Goal: Submit feedback/report problem: Leave review/rating

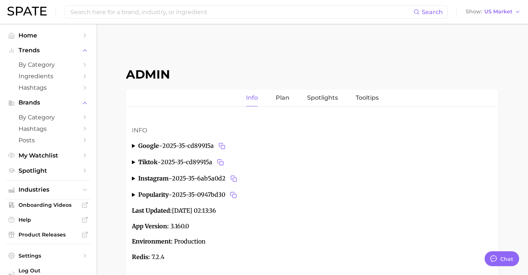
type textarea "x"
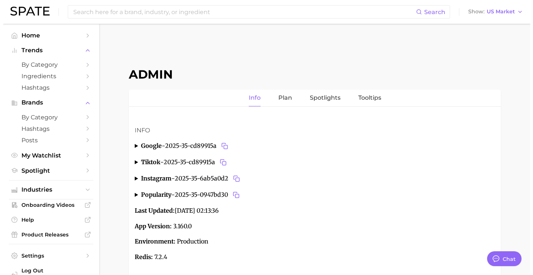
scroll to position [2783, 0]
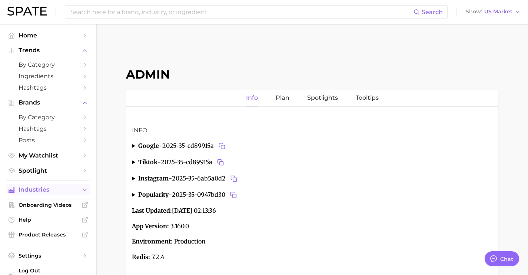
click at [58, 188] on span "Industries" at bounding box center [48, 189] width 59 height 7
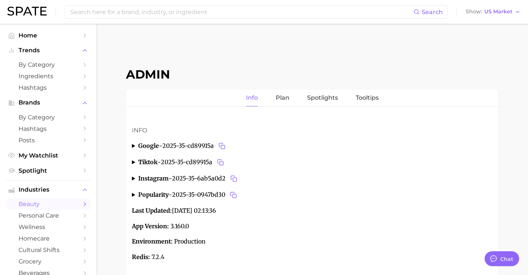
click at [68, 201] on link "beauty" at bounding box center [48, 203] width 84 height 11
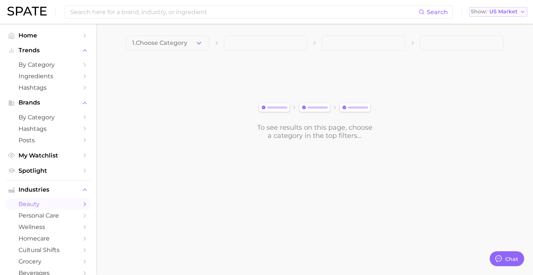
click at [509, 11] on span "US Market" at bounding box center [503, 12] width 28 height 4
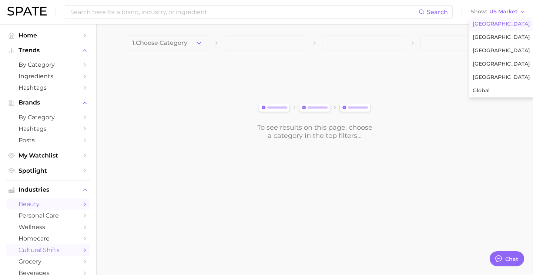
click at [56, 255] on link "cultural shifts" at bounding box center [48, 249] width 84 height 11
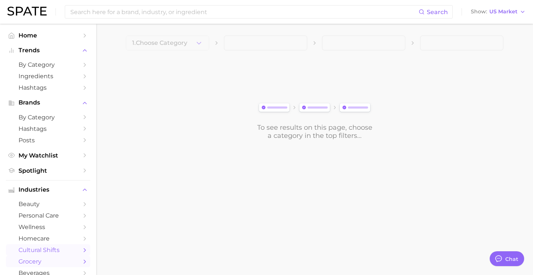
click at [56, 262] on span "grocery" at bounding box center [48, 261] width 59 height 7
click at [200, 37] on button "1. Choose Category" at bounding box center [167, 43] width 83 height 15
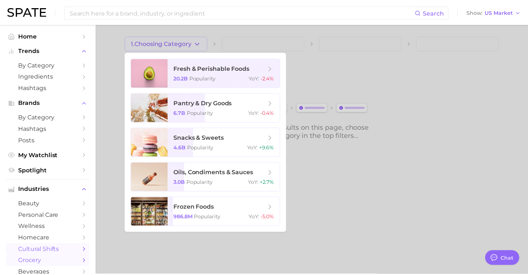
scroll to position [57, 0]
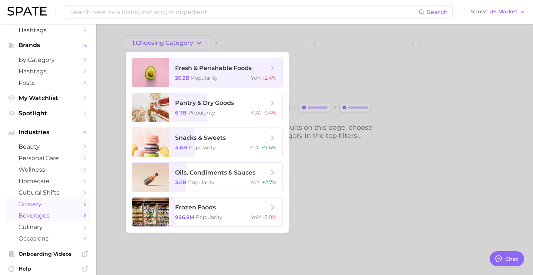
click at [57, 218] on span "beverages" at bounding box center [48, 215] width 59 height 7
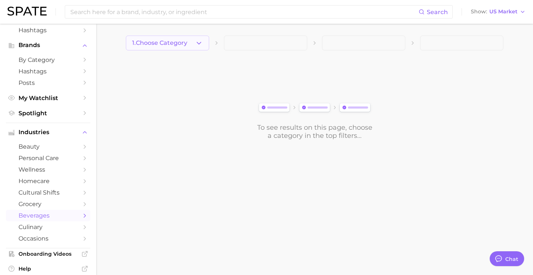
click at [200, 41] on icon "button" at bounding box center [199, 43] width 8 height 8
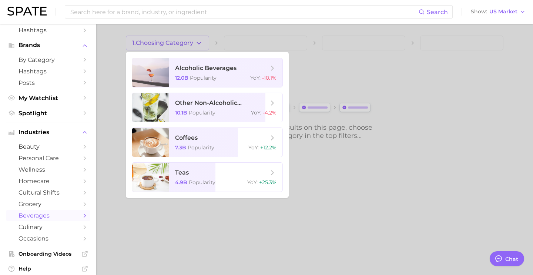
click at [40, 219] on span "beverages" at bounding box center [48, 215] width 59 height 7
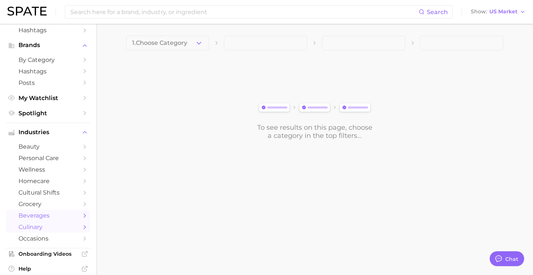
click at [44, 226] on span "culinary" at bounding box center [48, 226] width 59 height 7
click at [155, 41] on span "1. Choose Category" at bounding box center [159, 43] width 55 height 7
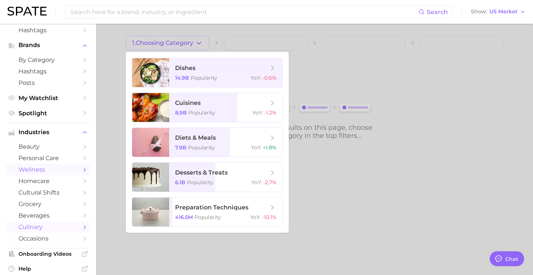
click at [52, 173] on span "wellness" at bounding box center [48, 169] width 59 height 7
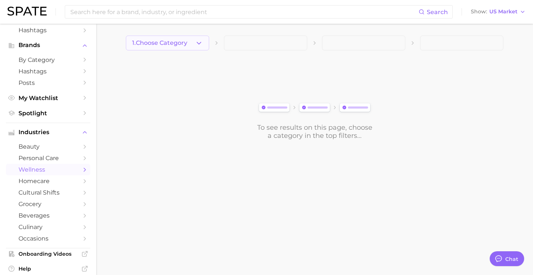
click at [194, 46] on button "1. Choose Category" at bounding box center [167, 43] width 83 height 15
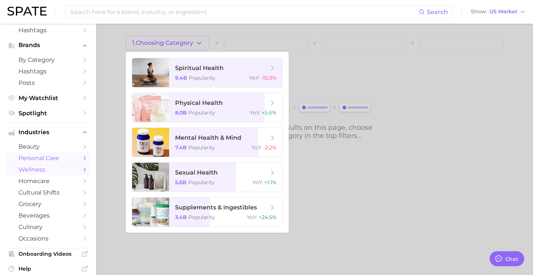
click at [50, 161] on span "personal care" at bounding box center [48, 157] width 59 height 7
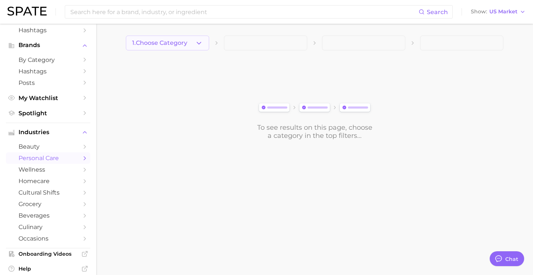
click at [199, 47] on button "1. Choose Category" at bounding box center [167, 43] width 83 height 15
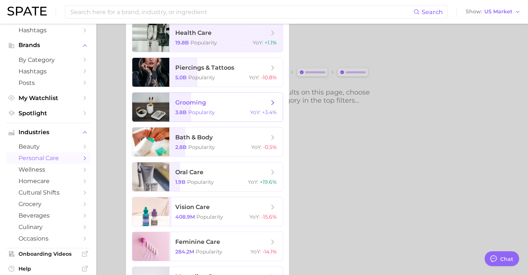
scroll to position [36, 0]
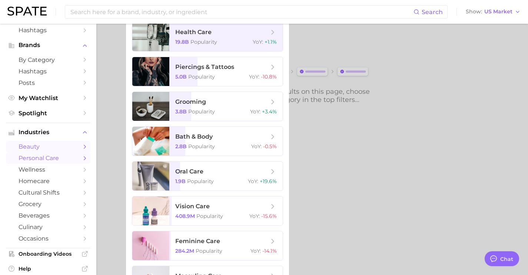
click at [47, 147] on span "beauty" at bounding box center [48, 146] width 59 height 7
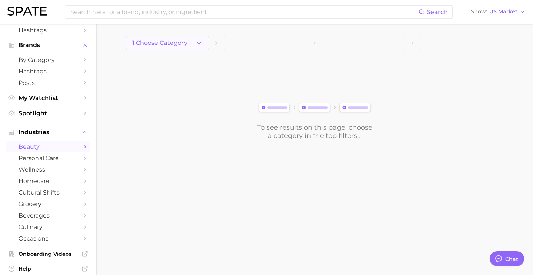
click at [195, 43] on button "1. Choose Category" at bounding box center [167, 43] width 83 height 15
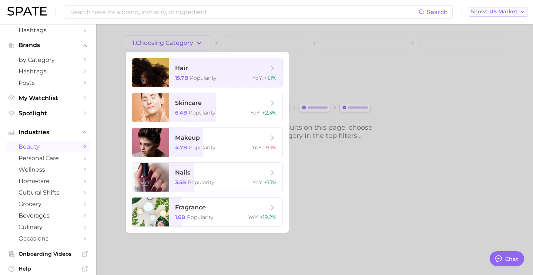
click at [506, 16] on button "Show US Market" at bounding box center [498, 12] width 58 height 10
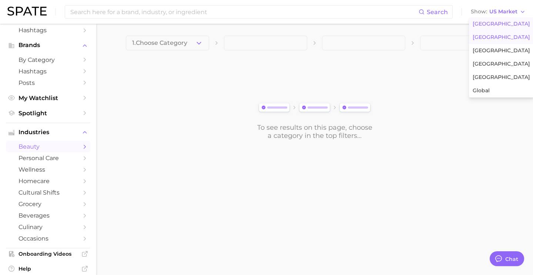
click at [501, 33] on button "[GEOGRAPHIC_DATA]" at bounding box center [501, 37] width 65 height 13
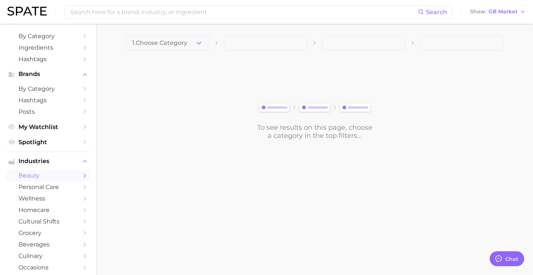
scroll to position [57, 0]
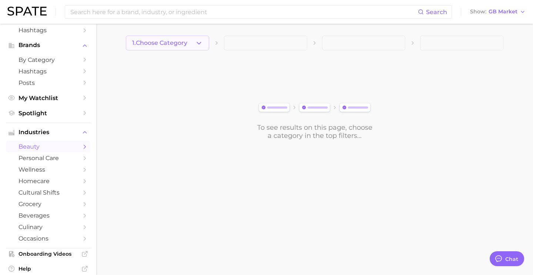
click at [193, 48] on button "1. Choose Category" at bounding box center [167, 43] width 83 height 15
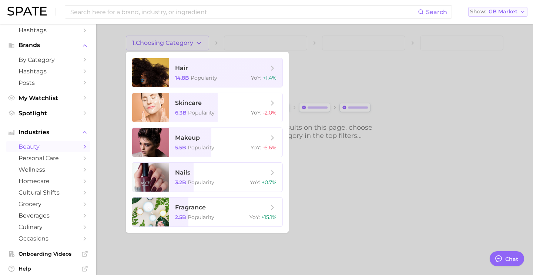
click at [499, 16] on button "Show GB Market" at bounding box center [497, 12] width 59 height 10
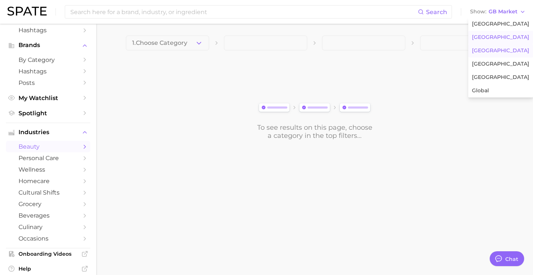
click at [491, 49] on button "[GEOGRAPHIC_DATA]" at bounding box center [500, 50] width 65 height 13
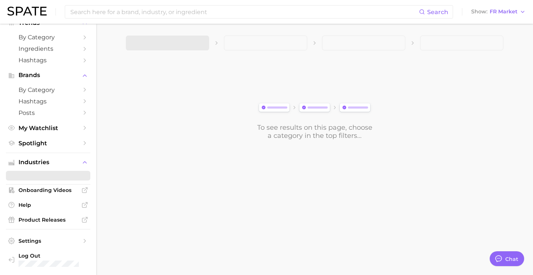
scroll to position [57, 0]
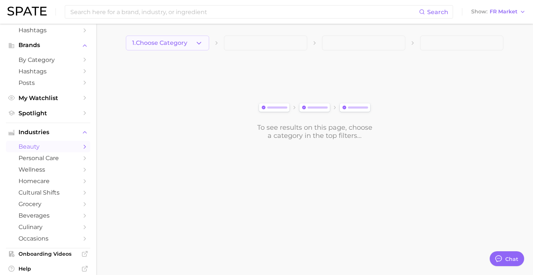
click at [187, 44] on span "1. Choose Category" at bounding box center [159, 43] width 55 height 7
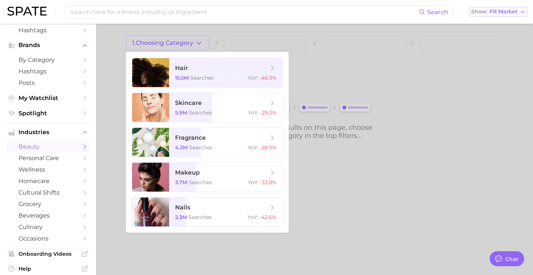
click at [491, 15] on button "Show FR Market" at bounding box center [498, 12] width 58 height 10
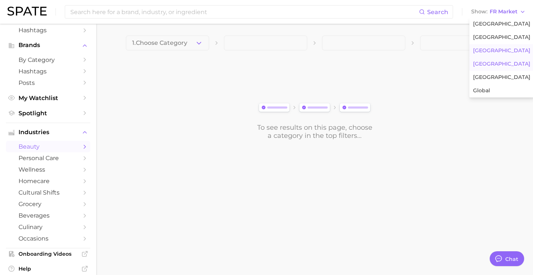
click at [492, 66] on span "[GEOGRAPHIC_DATA]" at bounding box center [501, 64] width 57 height 6
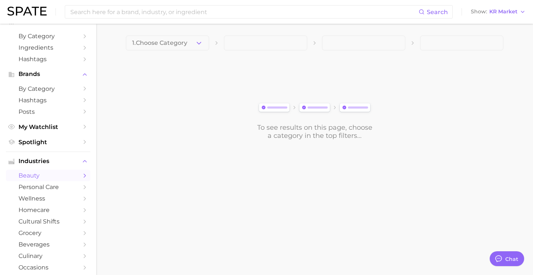
scroll to position [57, 0]
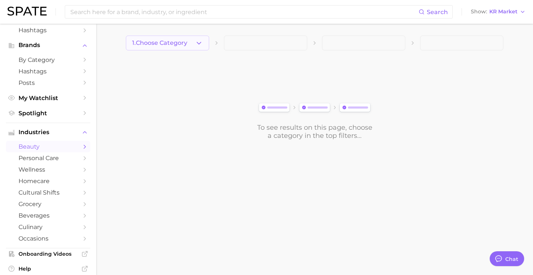
click at [186, 49] on button "1. Choose Category" at bounding box center [167, 43] width 83 height 15
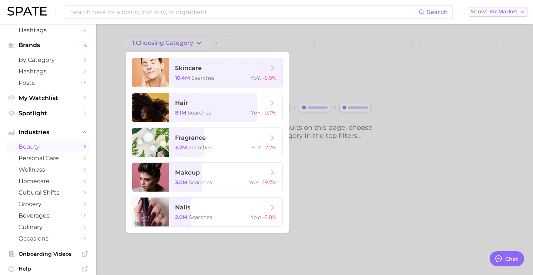
click at [504, 15] on button "Show KR Market" at bounding box center [498, 12] width 58 height 10
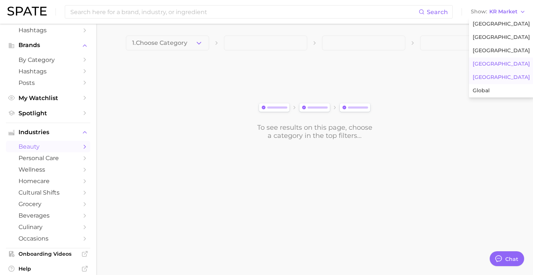
click at [501, 74] on button "[GEOGRAPHIC_DATA]" at bounding box center [501, 77] width 65 height 13
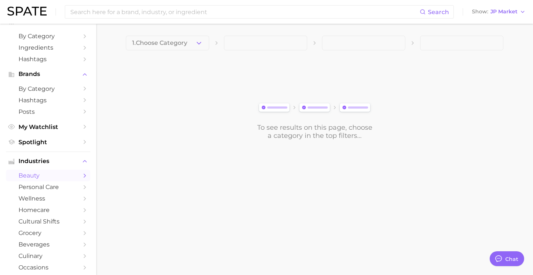
scroll to position [57, 0]
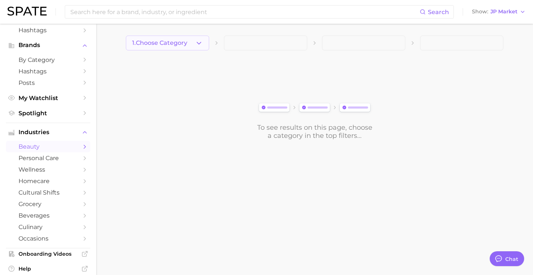
click at [178, 43] on span "1. Choose Category" at bounding box center [159, 43] width 55 height 7
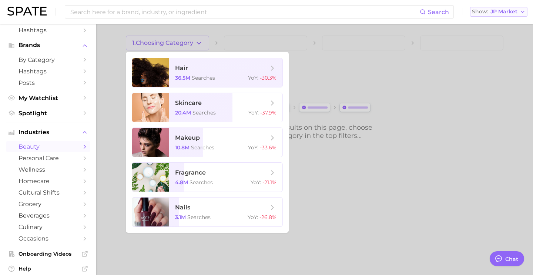
click at [525, 13] on icon "button" at bounding box center [523, 12] width 6 height 6
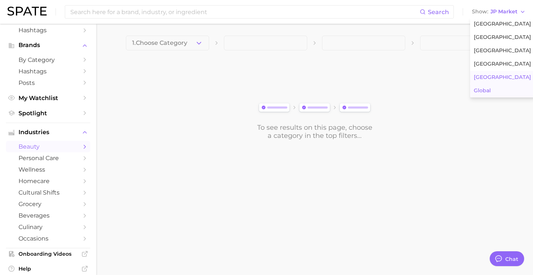
click at [494, 88] on button "Global" at bounding box center [502, 90] width 65 height 13
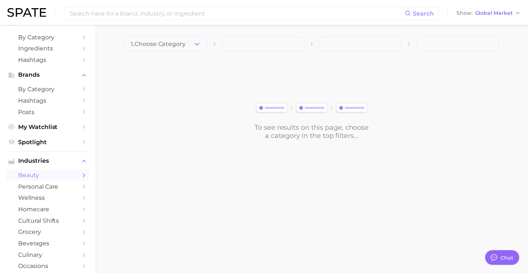
scroll to position [57, 0]
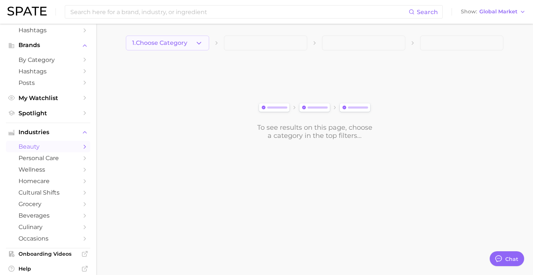
click at [178, 46] on button "1. Choose Category" at bounding box center [167, 43] width 83 height 15
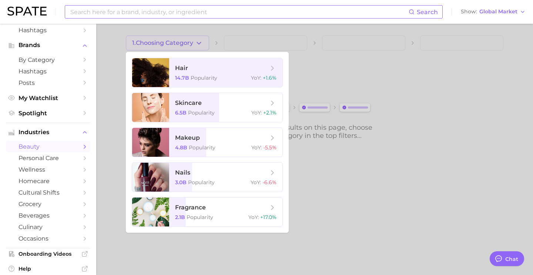
click at [158, 10] on input at bounding box center [239, 12] width 339 height 13
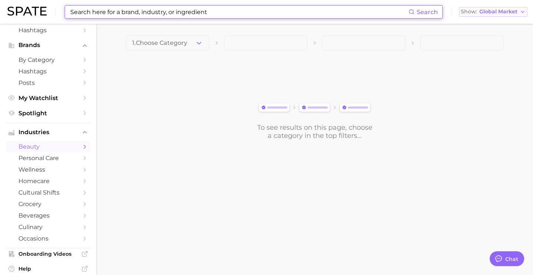
click at [503, 10] on span "Global Market" at bounding box center [498, 12] width 38 height 4
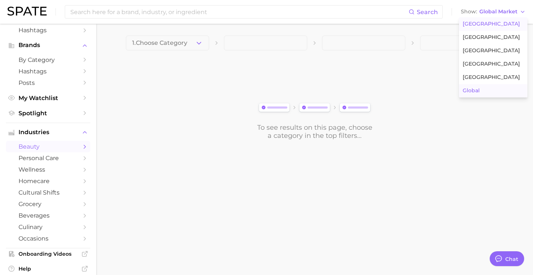
click at [493, 20] on button "[GEOGRAPHIC_DATA]" at bounding box center [493, 23] width 68 height 13
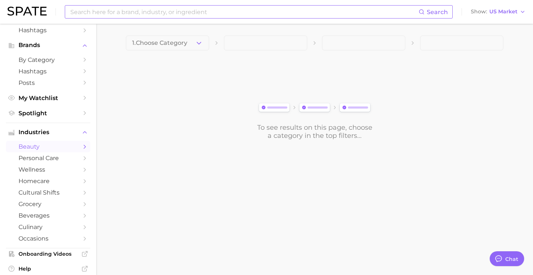
click at [281, 18] on div "Search" at bounding box center [259, 11] width 388 height 13
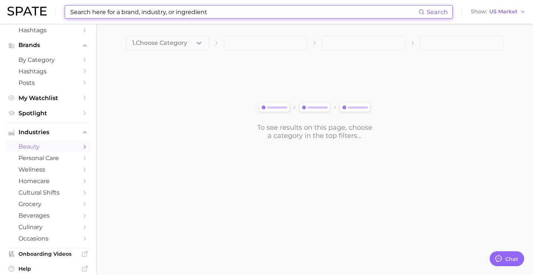
click at [281, 17] on input at bounding box center [244, 12] width 349 height 13
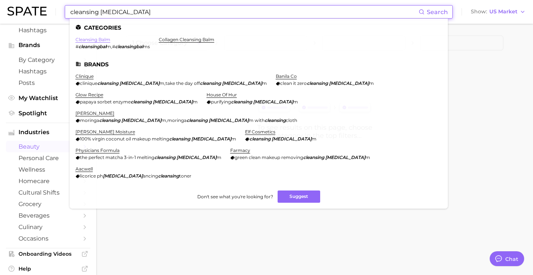
type input "cleansing [MEDICAL_DATA]"
click at [90, 38] on link "cleansing balm" at bounding box center [93, 40] width 35 height 6
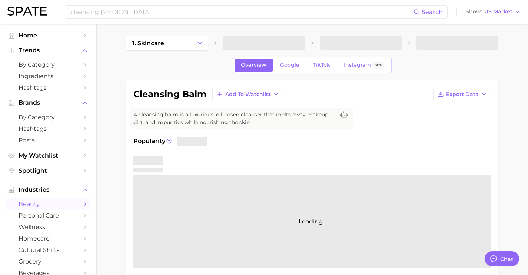
type textarea "x"
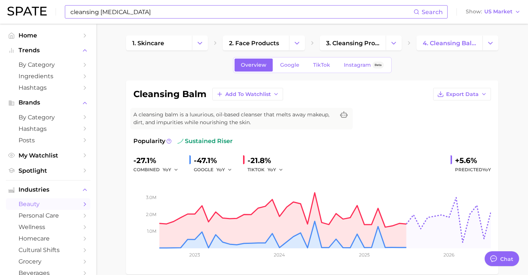
click at [257, 13] on input "cleansing [MEDICAL_DATA]" at bounding box center [242, 12] width 344 height 13
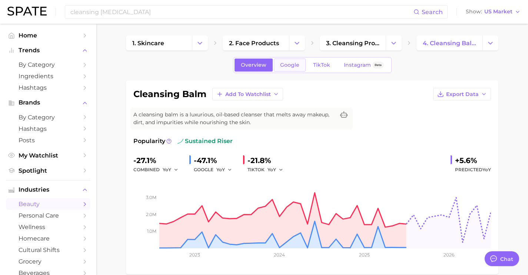
click at [277, 63] on link "Google" at bounding box center [290, 64] width 32 height 13
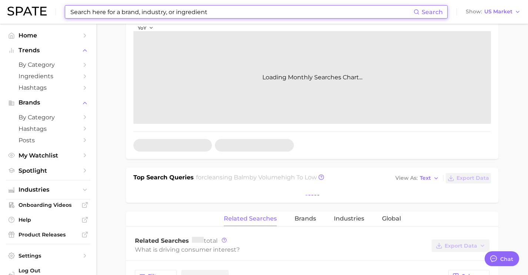
scroll to position [203, 0]
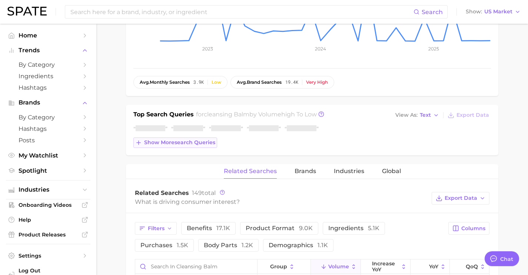
click at [210, 144] on span "Show more search queries" at bounding box center [179, 142] width 71 height 6
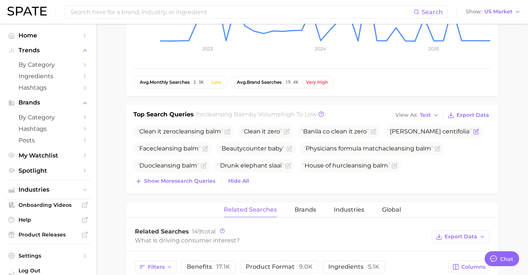
click at [475, 131] on icon "Flag as miscategorized or irrelevant" at bounding box center [476, 130] width 3 height 3
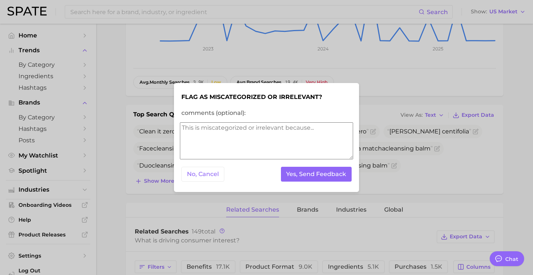
click at [234, 133] on textarea "comments (optional):" at bounding box center [266, 140] width 173 height 37
type textarea "t"
type textarea "n"
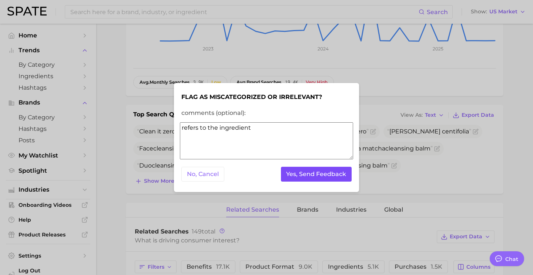
type textarea "refers to the ingredient"
click at [295, 179] on button "Yes, Send Feedback" at bounding box center [316, 174] width 71 height 15
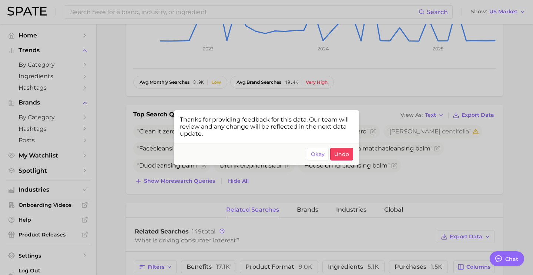
click at [470, 168] on div at bounding box center [266, 137] width 533 height 275
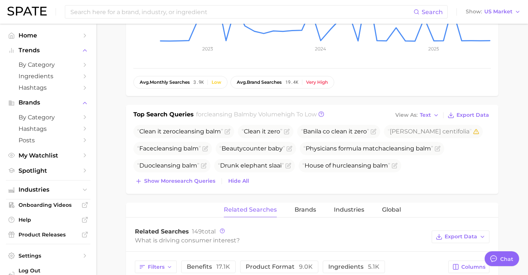
click at [193, 175] on div "Clean it zero cleansing balm Clean it zero Banila co clean it zero [PERSON_NAME…" at bounding box center [311, 155] width 357 height 61
click at [193, 174] on div "Clean it zero cleansing balm Clean it zero Banila co clean it zero [PERSON_NAME…" at bounding box center [311, 155] width 357 height 61
click at [194, 177] on button "Show more search queries" at bounding box center [175, 181] width 84 height 10
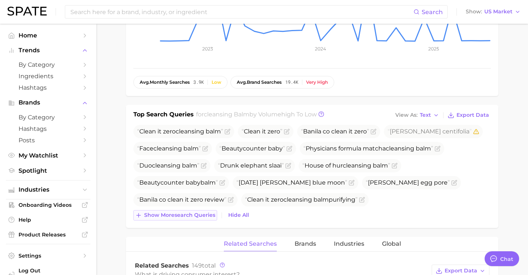
click at [198, 210] on button "Show more search queries" at bounding box center [175, 215] width 84 height 10
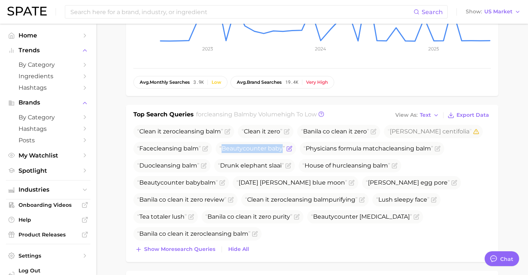
drag, startPoint x: 284, startPoint y: 149, endPoint x: 220, endPoint y: 147, distance: 63.7
click at [220, 147] on span "Beautycounter baby" at bounding box center [255, 148] width 80 height 13
copy span "Beautycounter baby"
click at [291, 149] on icon "Flag as miscategorized or irrelevant" at bounding box center [289, 148] width 6 height 6
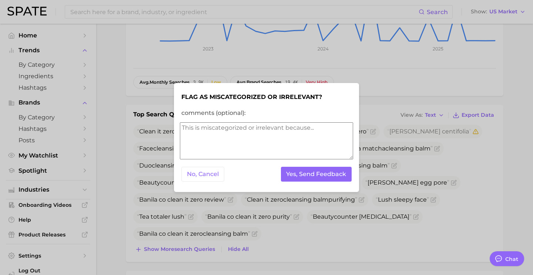
click at [247, 140] on textarea "comments (optional):" at bounding box center [266, 140] width 173 height 37
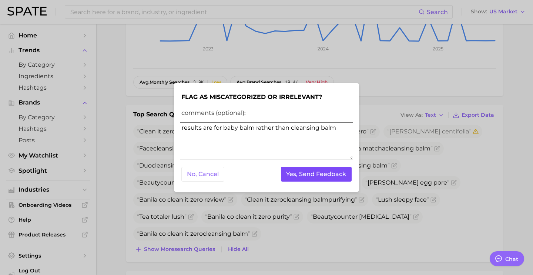
type textarea "results are for baby balm rather than cleansing balm"
click at [320, 168] on button "Yes, Send Feedback" at bounding box center [316, 174] width 71 height 15
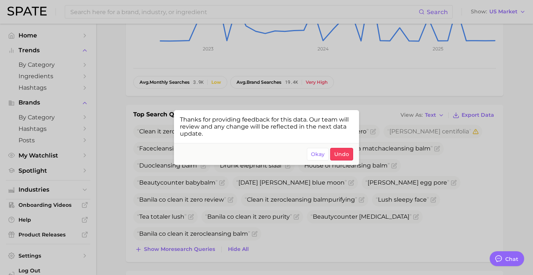
click at [331, 243] on div at bounding box center [266, 137] width 533 height 275
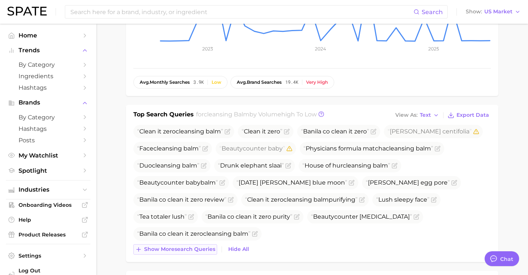
click at [196, 250] on span "Show more search queries" at bounding box center [179, 249] width 71 height 6
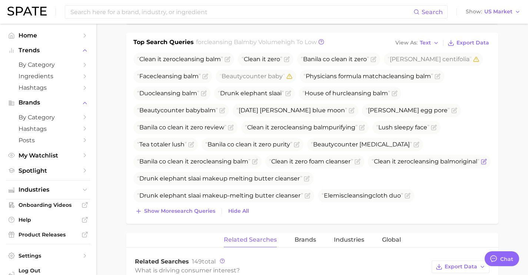
scroll to position [279, 0]
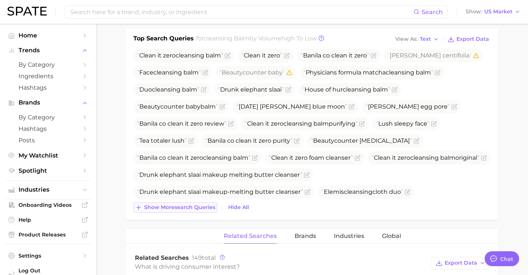
click at [199, 210] on button "Show more search queries" at bounding box center [175, 207] width 84 height 10
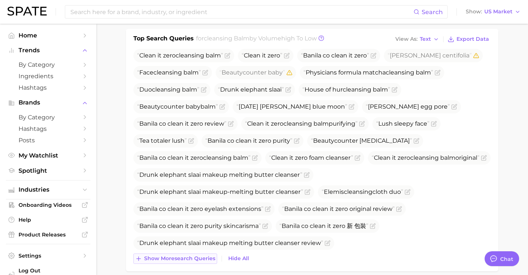
click at [205, 259] on span "Show more search queries" at bounding box center [179, 258] width 71 height 6
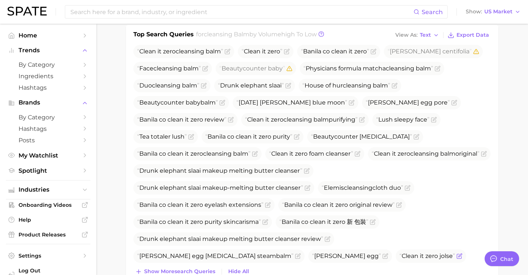
scroll to position [291, 0]
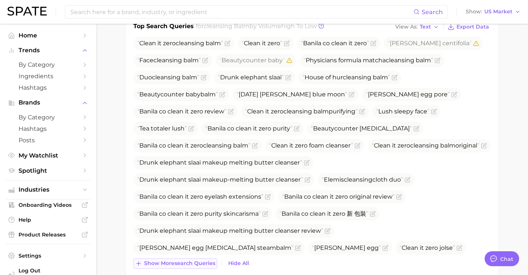
click at [202, 263] on span "Show more search queries" at bounding box center [179, 263] width 71 height 6
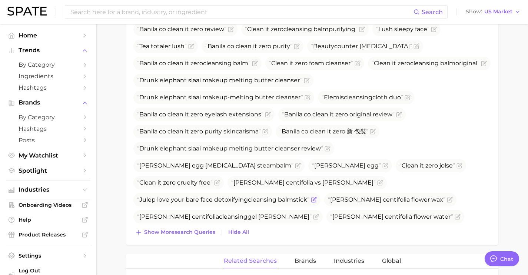
scroll to position [377, 0]
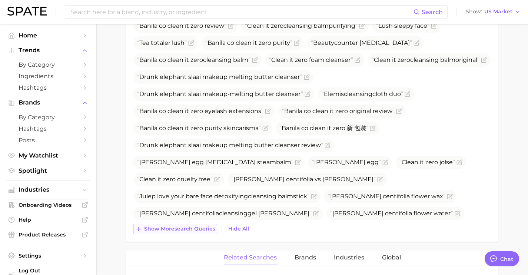
click at [204, 230] on span "Show more search queries" at bounding box center [179, 228] width 71 height 6
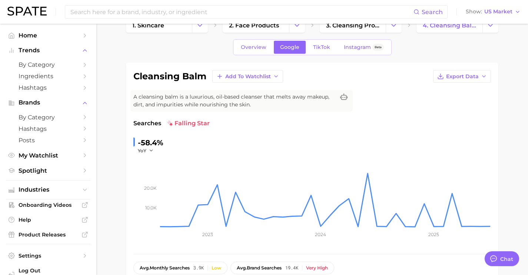
scroll to position [0, 0]
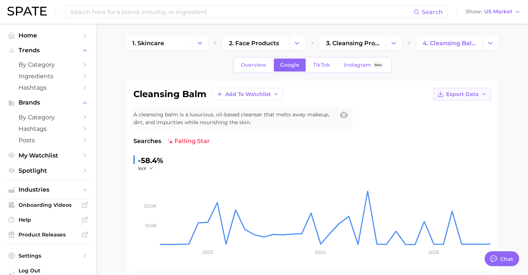
click at [469, 97] on button "Export Data" at bounding box center [462, 94] width 58 height 13
click at [379, 90] on div "cleansing balm Add to Watchlist Export Data Time Series CSV Time Series Image" at bounding box center [311, 94] width 357 height 13
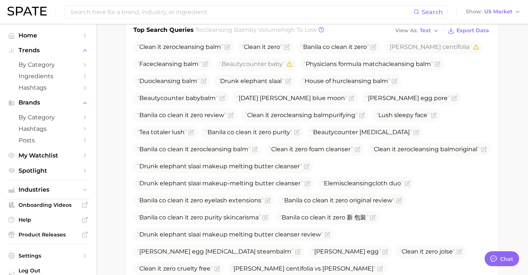
scroll to position [274, 0]
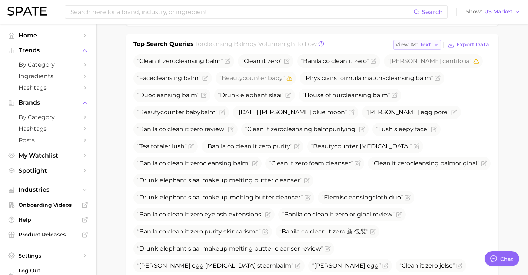
click at [436, 43] on icon "button" at bounding box center [436, 45] width 6 height 6
click at [434, 68] on button "Table" at bounding box center [433, 70] width 81 height 13
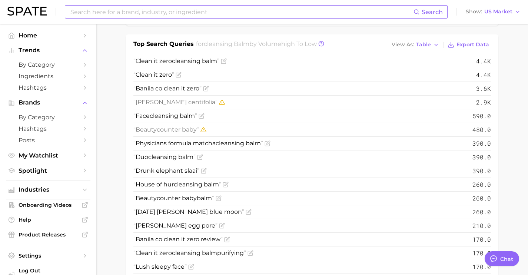
click at [245, 6] on input at bounding box center [242, 12] width 344 height 13
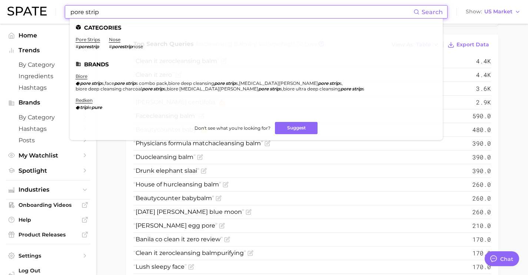
drag, startPoint x: 133, startPoint y: 8, endPoint x: 23, endPoint y: 1, distance: 110.6
click at [23, 1] on div "pore strip Search Categories pore strips # porestrip nose # porestrip nose Bran…" at bounding box center [263, 12] width 513 height 24
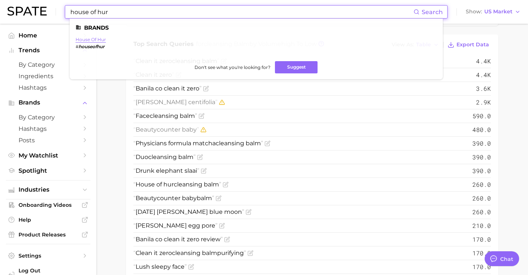
type input "house of hur"
click at [96, 37] on link "house of hur" at bounding box center [91, 40] width 30 height 6
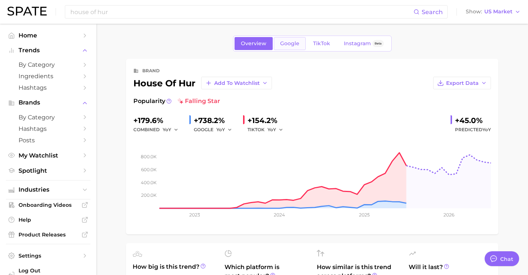
click at [291, 48] on link "Google" at bounding box center [290, 43] width 32 height 13
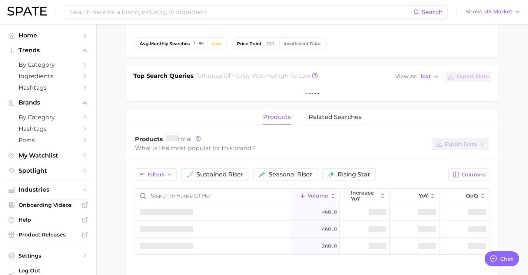
scroll to position [207, 0]
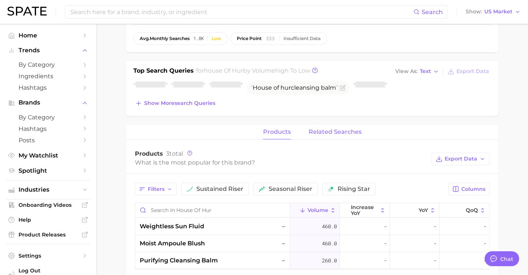
click at [328, 128] on button "related searches" at bounding box center [334, 132] width 53 height 14
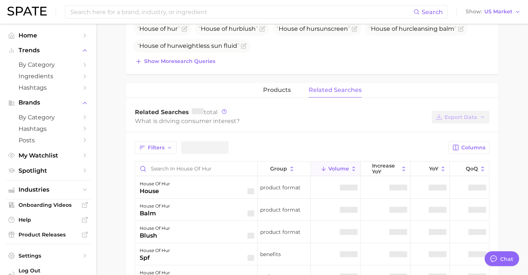
scroll to position [266, 0]
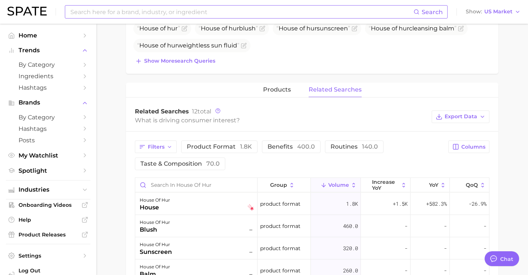
click at [195, 16] on input at bounding box center [242, 12] width 344 height 13
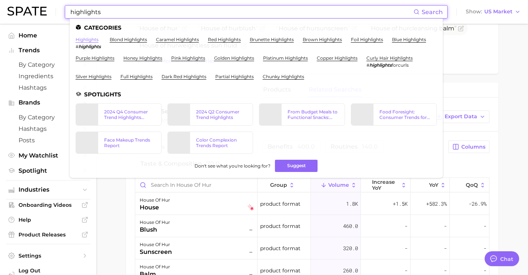
type input "highlights"
click at [83, 41] on link "highlights" at bounding box center [87, 40] width 23 height 6
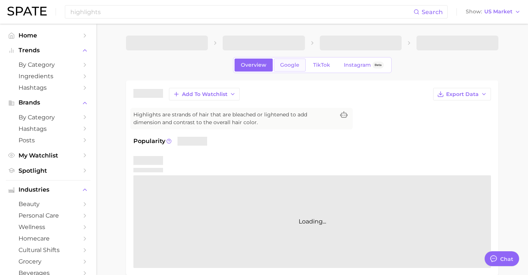
click at [279, 70] on link "Google" at bounding box center [290, 64] width 32 height 13
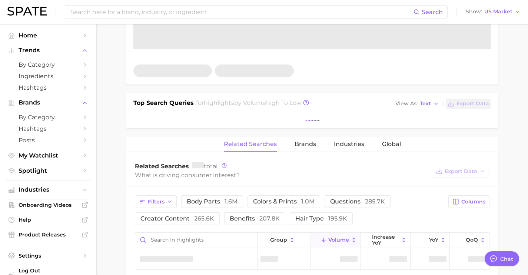
scroll to position [243, 0]
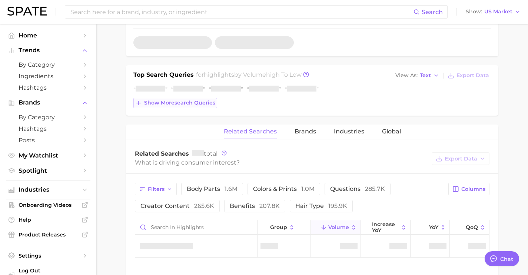
click at [190, 106] on span "Show more search queries" at bounding box center [179, 103] width 71 height 6
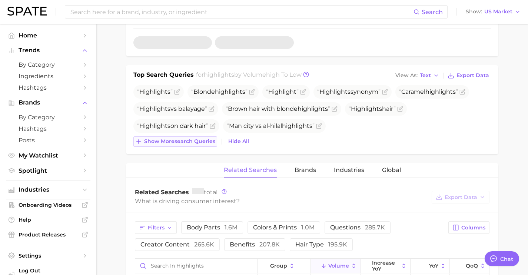
click at [205, 141] on span "Show more search queries" at bounding box center [179, 141] width 71 height 6
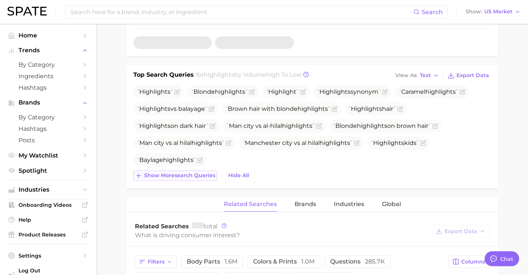
click at [200, 172] on span "Show more search queries" at bounding box center [179, 175] width 71 height 6
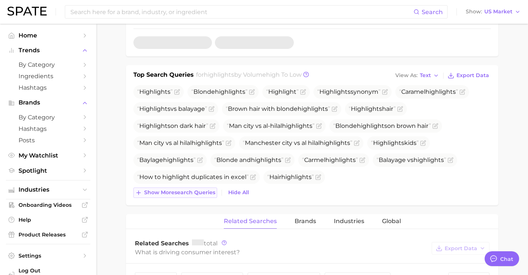
click at [195, 190] on span "Show more search queries" at bounding box center [179, 192] width 71 height 6
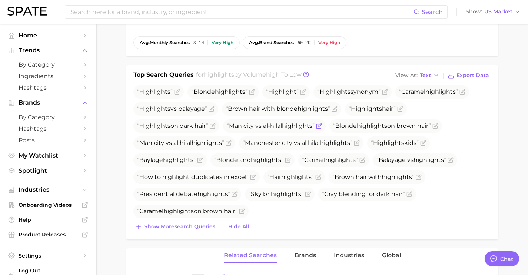
click at [322, 127] on icon "Flag as miscategorized or irrelevant" at bounding box center [319, 126] width 6 height 6
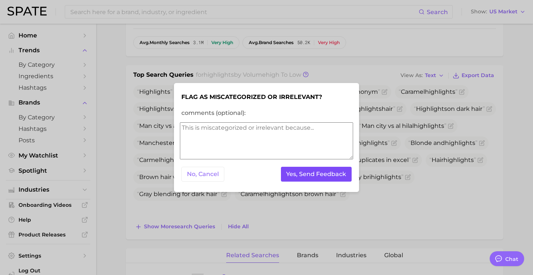
click at [337, 169] on button "Yes, Send Feedback" at bounding box center [316, 174] width 71 height 15
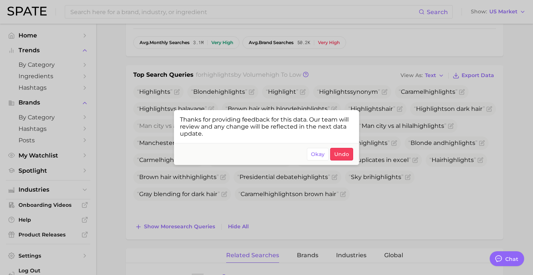
click at [377, 157] on div at bounding box center [266, 137] width 533 height 275
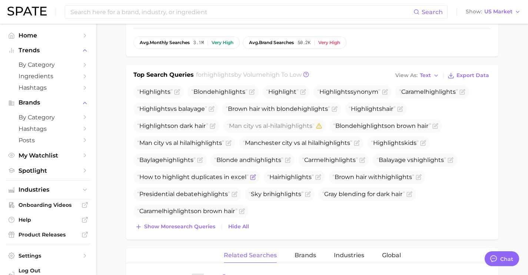
click at [250, 176] on icon "Flag as miscategorized or irrelevant" at bounding box center [253, 177] width 6 height 6
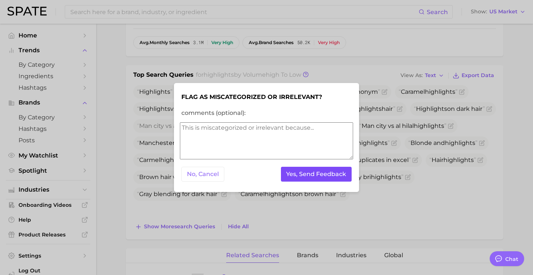
click at [301, 168] on button "Yes, Send Feedback" at bounding box center [316, 174] width 71 height 15
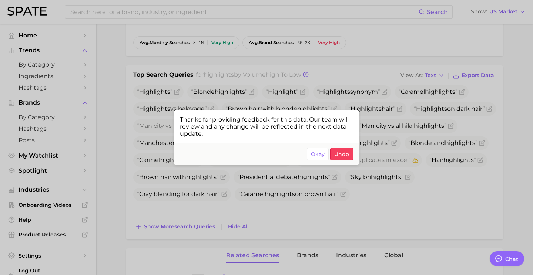
click at [492, 168] on div at bounding box center [266, 137] width 533 height 275
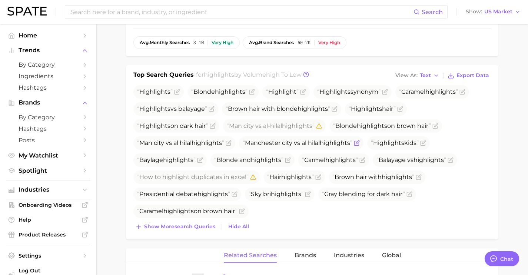
click at [359, 144] on icon "Flag as miscategorized or irrelevant" at bounding box center [357, 143] width 6 height 6
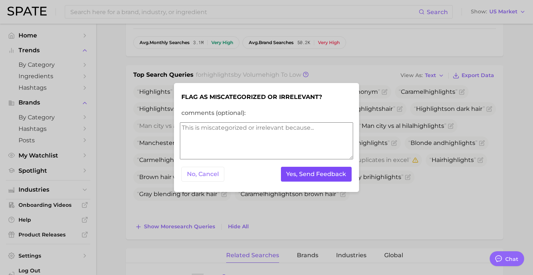
click at [300, 171] on button "Yes, Send Feedback" at bounding box center [316, 174] width 71 height 15
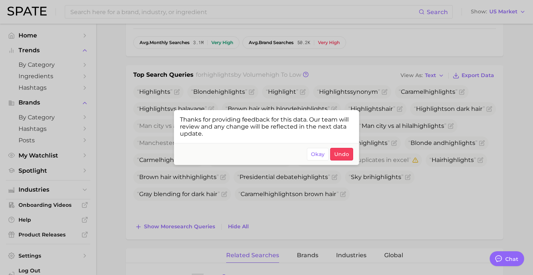
click at [393, 140] on div at bounding box center [266, 137] width 533 height 275
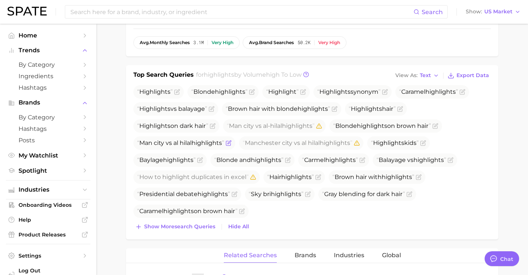
click at [229, 143] on icon "Flag as miscategorized or irrelevant" at bounding box center [228, 143] width 6 height 6
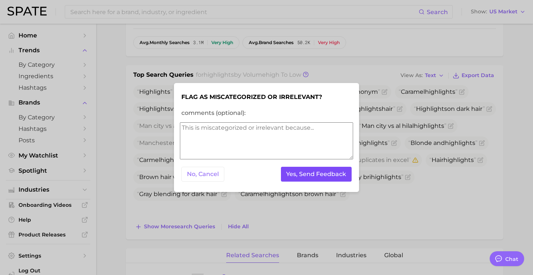
click at [303, 173] on button "Yes, Send Feedback" at bounding box center [316, 174] width 71 height 15
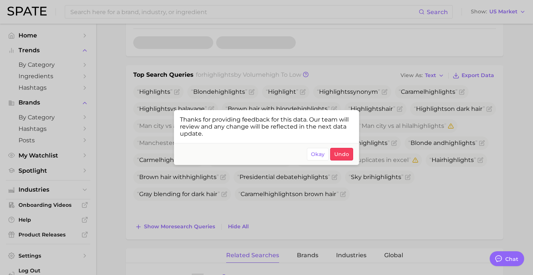
click at [245, 185] on div at bounding box center [266, 137] width 533 height 275
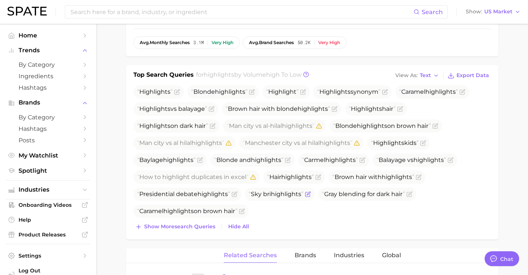
click at [310, 192] on icon "Flag as miscategorized or irrelevant" at bounding box center [308, 192] width 3 height 3
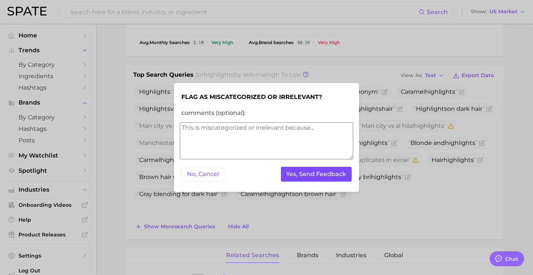
click at [323, 180] on button "Yes, Send Feedback" at bounding box center [316, 174] width 71 height 15
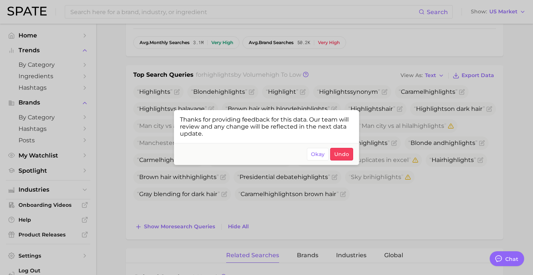
click at [241, 200] on div at bounding box center [266, 137] width 533 height 275
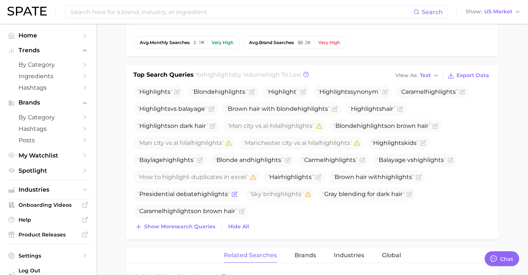
click at [235, 196] on icon "Flag as miscategorized or irrelevant" at bounding box center [234, 194] width 4 height 4
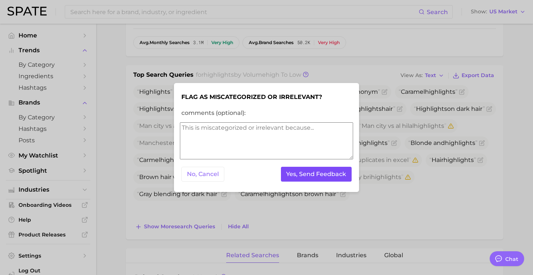
click at [292, 173] on button "Yes, Send Feedback" at bounding box center [316, 174] width 71 height 15
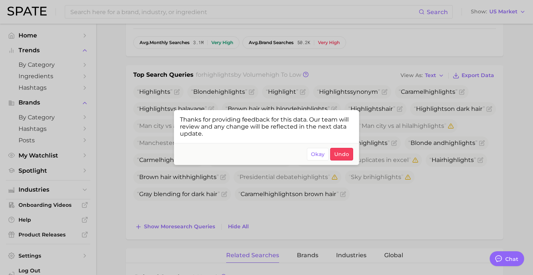
click at [261, 206] on div at bounding box center [266, 137] width 533 height 275
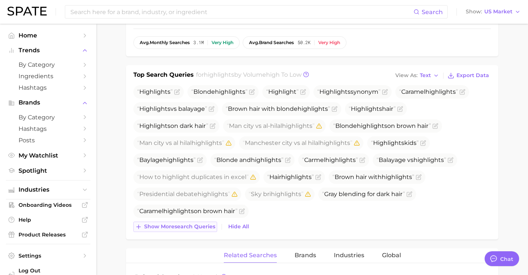
click at [204, 226] on span "Show more search queries" at bounding box center [179, 226] width 71 height 6
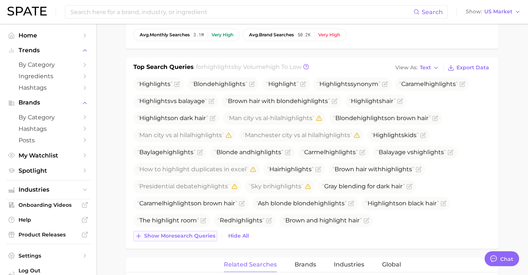
click at [198, 232] on button "Show more search queries" at bounding box center [175, 236] width 84 height 10
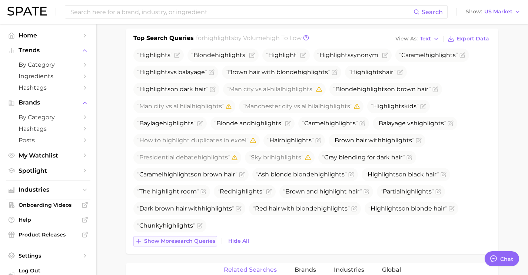
scroll to position [281, 0]
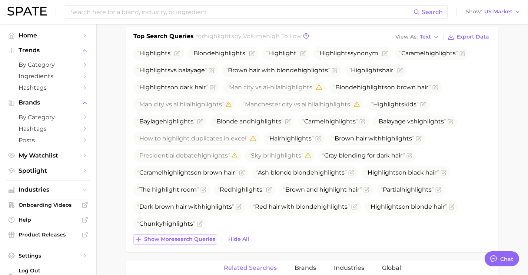
click at [198, 236] on span "Show more search queries" at bounding box center [179, 239] width 71 height 6
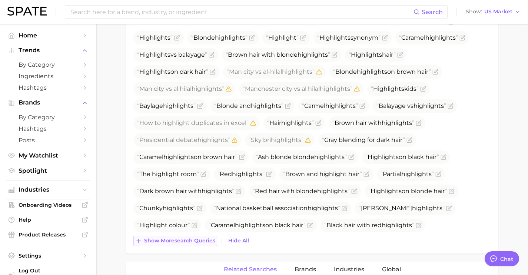
click at [198, 236] on button "Show more search queries" at bounding box center [175, 240] width 84 height 10
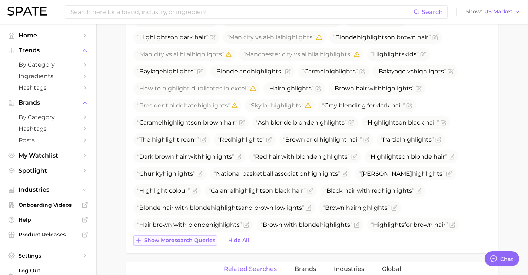
scroll to position [335, 0]
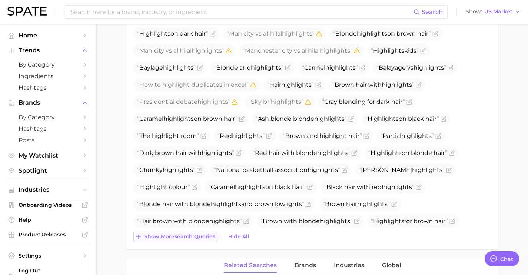
click at [198, 236] on span "Show more search queries" at bounding box center [179, 236] width 71 height 6
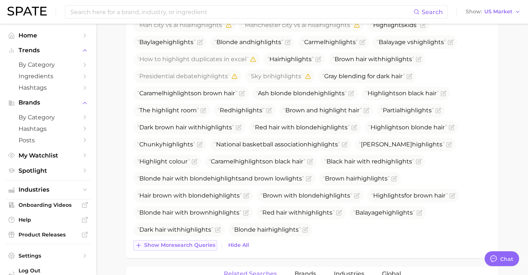
click at [197, 244] on span "Show more search queries" at bounding box center [179, 245] width 71 height 6
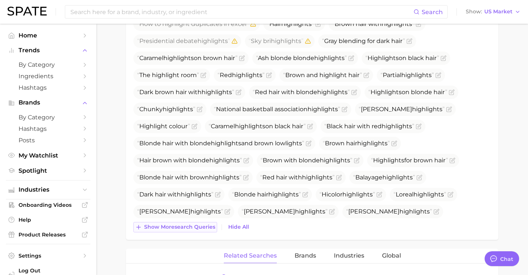
scroll to position [397, 0]
click at [203, 228] on span "Show more search queries" at bounding box center [179, 226] width 71 height 6
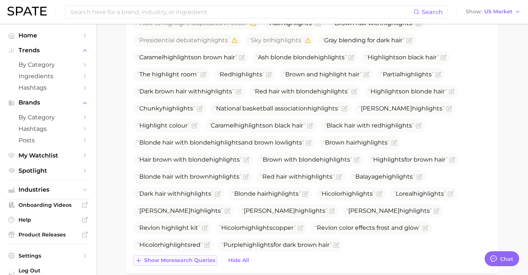
click at [198, 263] on span "Show more search queries" at bounding box center [179, 260] width 71 height 6
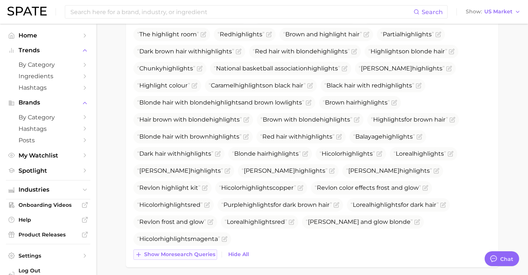
click at [200, 251] on span "Show more search queries" at bounding box center [179, 254] width 71 height 6
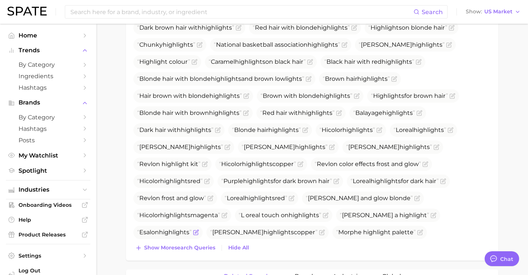
click at [200, 250] on span "Show more search queries" at bounding box center [179, 247] width 71 height 6
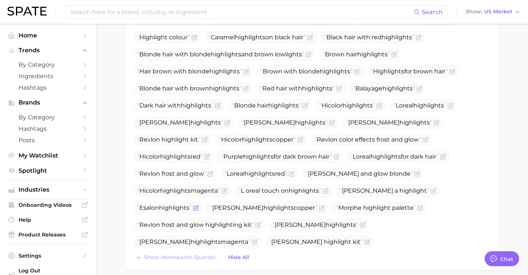
scroll to position [491, 0]
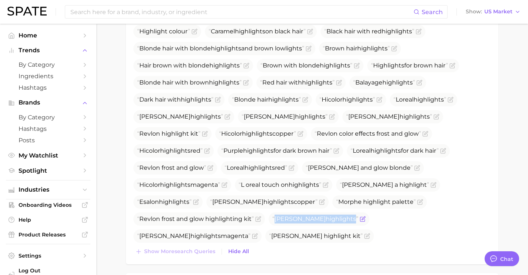
drag, startPoint x: 354, startPoint y: 217, endPoint x: 293, endPoint y: 214, distance: 60.8
click at [291, 214] on span "[PERSON_NAME] highlights" at bounding box center [318, 218] width 101 height 13
copy span "[PERSON_NAME] highlights"
drag, startPoint x: 426, startPoint y: 187, endPoint x: 347, endPoint y: 183, distance: 79.3
click at [347, 183] on span "[PERSON_NAME] a highlight" at bounding box center [383, 184] width 89 height 7
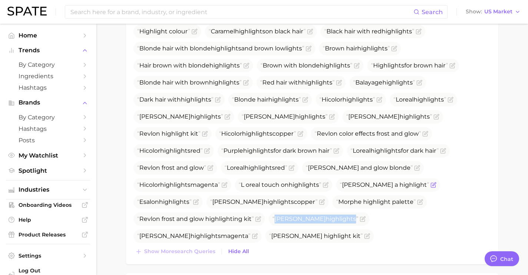
copy span "[PERSON_NAME] a highlight"
click at [430, 182] on icon "Flag as miscategorized or irrelevant" at bounding box center [433, 185] width 6 height 6
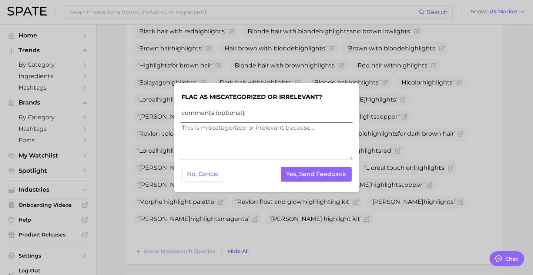
click at [318, 142] on textarea "comments (optional):" at bounding box center [266, 140] width 173 height 37
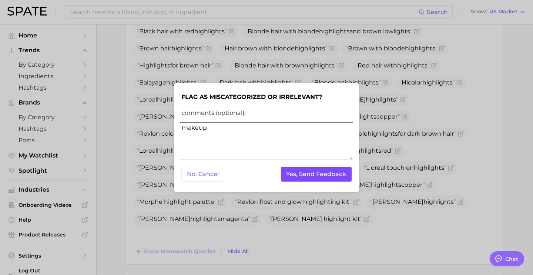
type textarea "makeup"
click at [339, 176] on button "Yes, Send Feedback" at bounding box center [316, 174] width 71 height 15
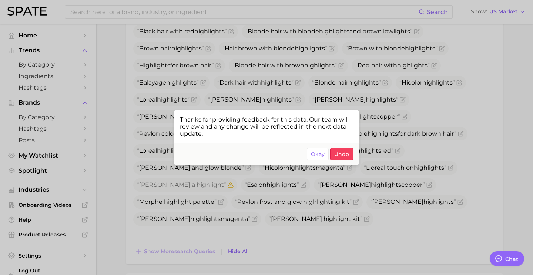
click at [413, 130] on div at bounding box center [266, 137] width 533 height 275
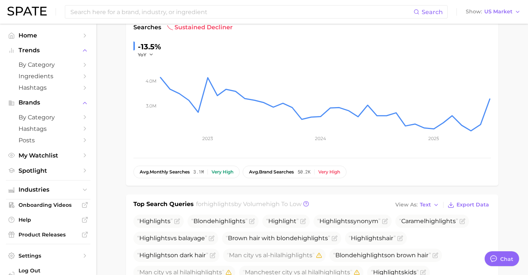
scroll to position [135, 0]
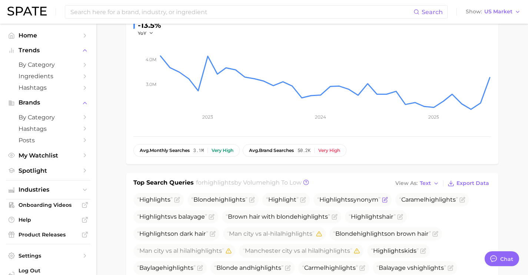
click at [386, 200] on icon "Flag as miscategorized or irrelevant" at bounding box center [385, 200] width 6 height 6
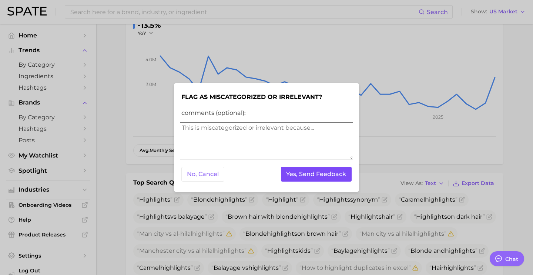
click at [330, 178] on button "Yes, Send Feedback" at bounding box center [316, 174] width 71 height 15
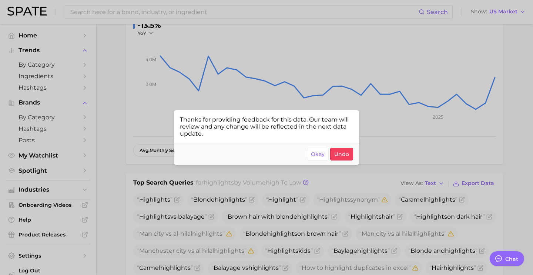
click at [145, 15] on div at bounding box center [266, 137] width 533 height 275
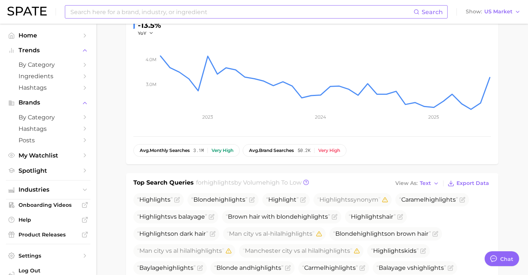
click at [145, 15] on input at bounding box center [242, 12] width 344 height 13
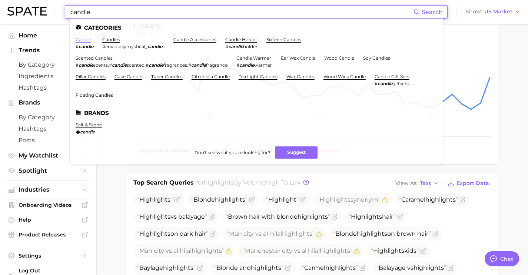
type input "candle"
click at [83, 40] on link "candle" at bounding box center [84, 40] width 16 height 6
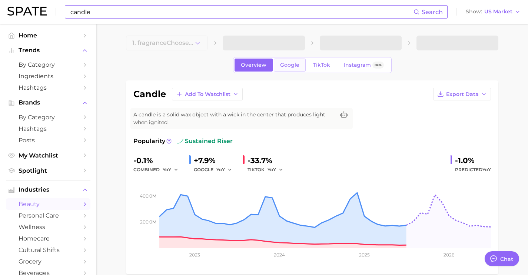
click at [289, 70] on link "Google" at bounding box center [290, 64] width 32 height 13
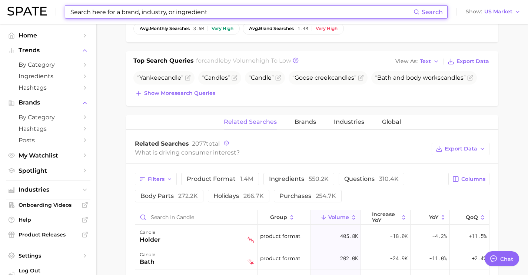
scroll to position [257, 0]
click at [187, 94] on span "Show more search queries" at bounding box center [179, 93] width 71 height 6
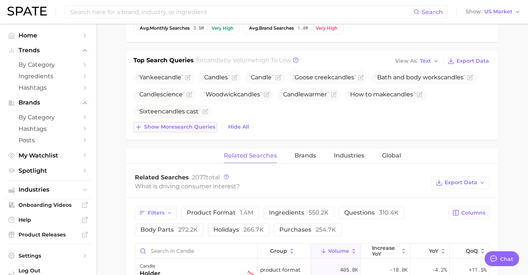
click at [194, 123] on button "Show more search queries" at bounding box center [175, 127] width 84 height 10
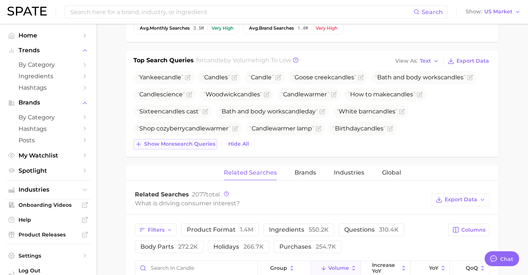
click at [194, 144] on span "Show more search queries" at bounding box center [179, 144] width 71 height 6
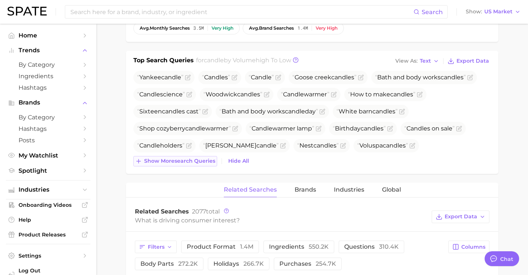
click at [198, 161] on span "Show more search queries" at bounding box center [179, 161] width 71 height 6
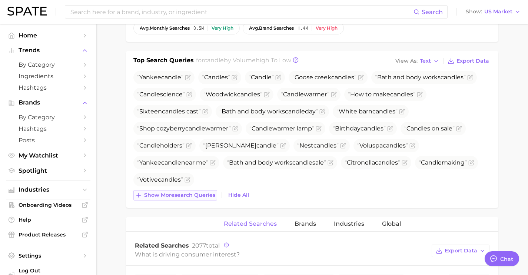
click at [203, 190] on button "Show more search queries" at bounding box center [175, 195] width 84 height 10
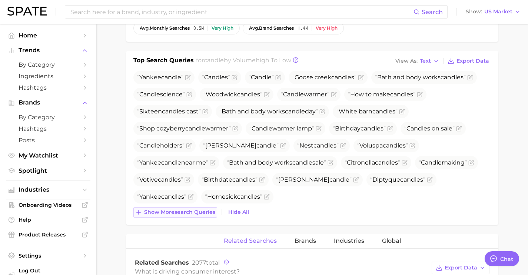
click at [199, 211] on span "Show more search queries" at bounding box center [179, 212] width 71 height 6
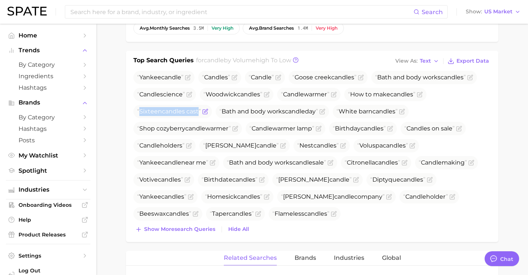
drag, startPoint x: 199, startPoint y: 112, endPoint x: 145, endPoint y: 105, distance: 54.5
click at [144, 105] on span "Sixteen candle s cast" at bounding box center [172, 111] width 78 height 13
copy span "Sixteen candle s cast"
click at [206, 114] on icon "Flag as miscategorized or irrelevant" at bounding box center [205, 111] width 6 height 6
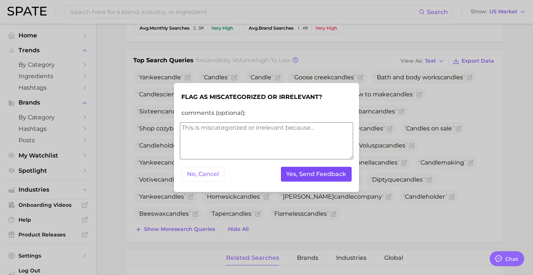
click at [292, 171] on button "Yes, Send Feedback" at bounding box center [316, 174] width 71 height 15
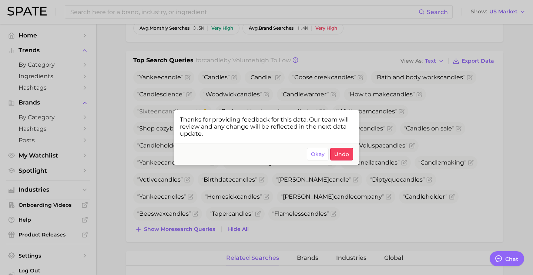
click at [284, 221] on div at bounding box center [266, 137] width 533 height 275
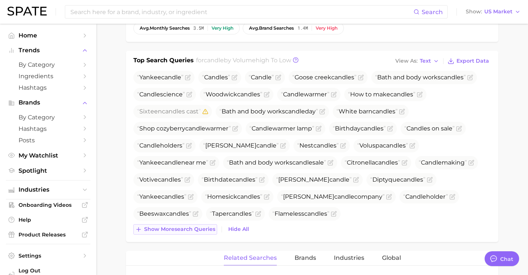
click at [203, 230] on span "Show more search queries" at bounding box center [179, 229] width 71 height 6
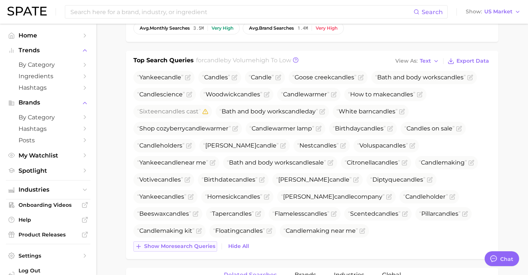
click at [200, 243] on span "Show more search queries" at bounding box center [179, 246] width 71 height 6
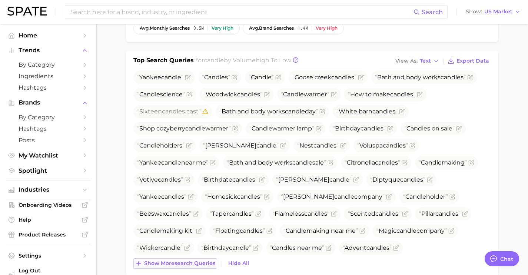
scroll to position [259, 0]
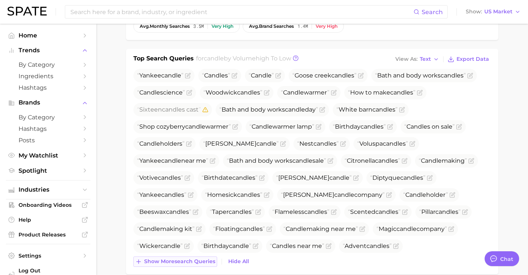
click at [199, 260] on span "Show more search queries" at bounding box center [179, 261] width 71 height 6
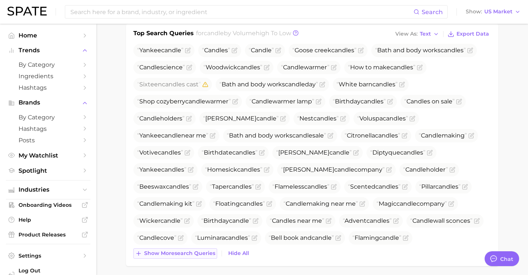
scroll to position [285, 0]
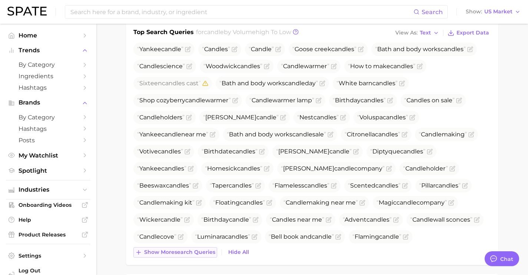
click at [199, 252] on span "Show more search queries" at bounding box center [179, 252] width 71 height 6
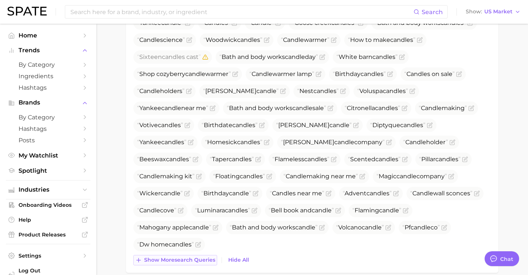
scroll to position [312, 0]
click at [200, 257] on span "Show more search queries" at bounding box center [179, 259] width 71 height 6
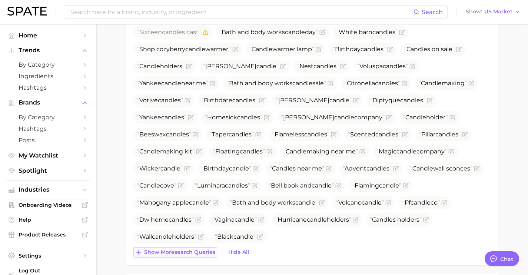
scroll to position [338, 0]
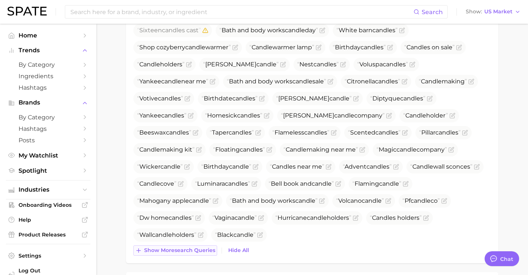
click at [200, 252] on span "Show more search queries" at bounding box center [179, 250] width 71 height 6
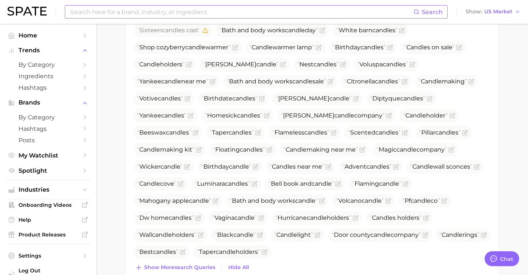
click at [245, 17] on input at bounding box center [242, 12] width 344 height 13
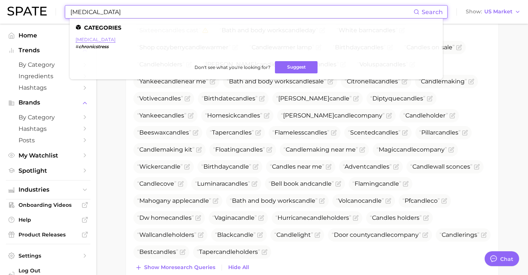
click at [97, 39] on link "[MEDICAL_DATA]" at bounding box center [96, 40] width 40 height 6
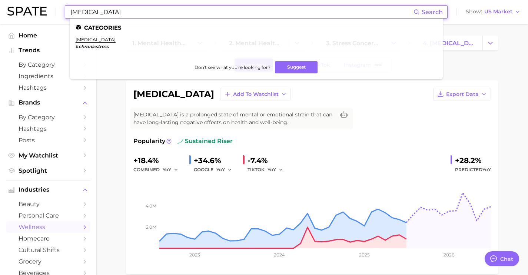
drag, startPoint x: 237, startPoint y: 8, endPoint x: 0, endPoint y: 4, distance: 237.3
click at [0, 4] on header "[MEDICAL_DATA] Search Categories [MEDICAL_DATA] # chronicstress Don't see what …" at bounding box center [264, 12] width 528 height 24
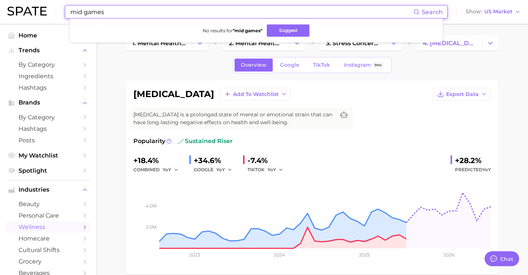
click at [79, 13] on input "mid games" at bounding box center [242, 12] width 344 height 13
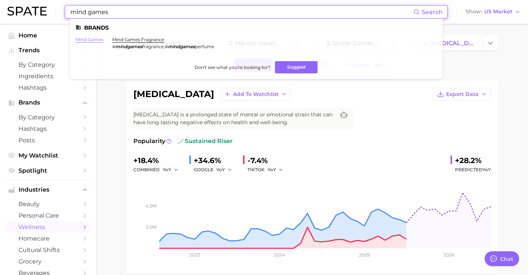
type input "mind games"
click at [92, 39] on link "mind games" at bounding box center [90, 40] width 28 height 6
